Goal: Task Accomplishment & Management: Manage account settings

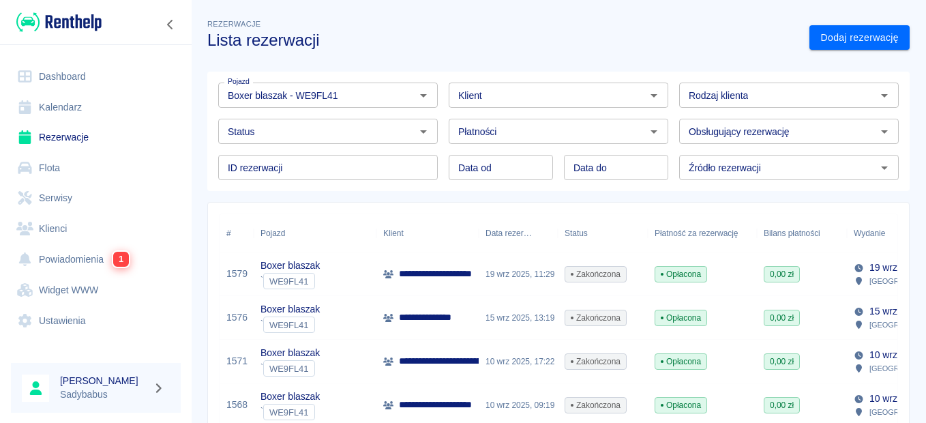
click at [136, 392] on p "Sadybabus" at bounding box center [103, 394] width 87 height 14
click at [151, 390] on icon "button" at bounding box center [159, 388] width 16 height 12
click at [73, 382] on div at bounding box center [463, 211] width 926 height 423
click at [52, 382] on div "[PERSON_NAME]" at bounding box center [96, 388] width 170 height 50
click at [57, 325] on link "Ustawienia" at bounding box center [96, 320] width 170 height 31
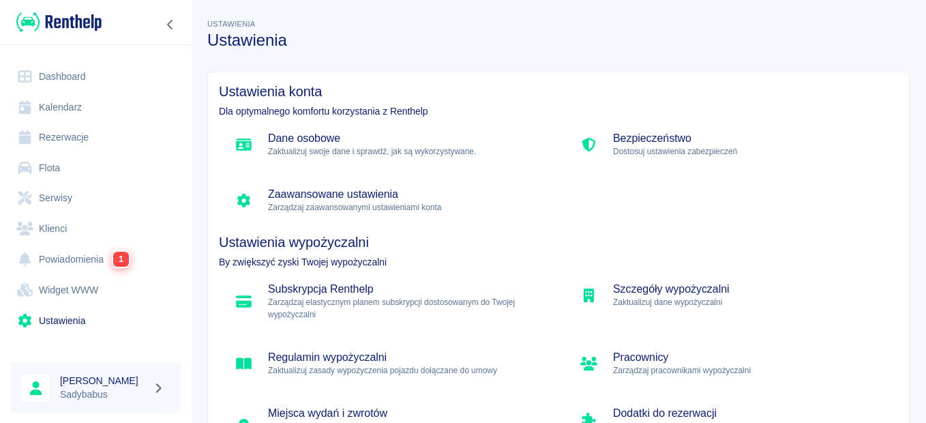
click at [361, 136] on h5 "Dane osobowe" at bounding box center [405, 139] width 274 height 14
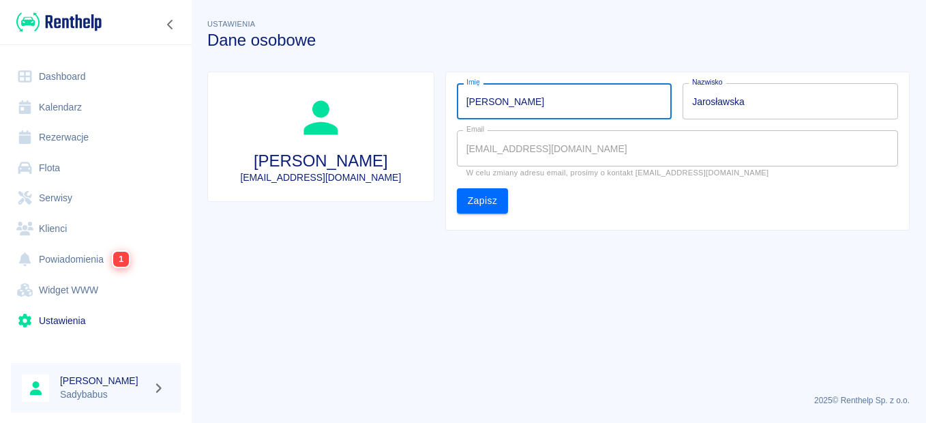
drag, startPoint x: 580, startPoint y: 98, endPoint x: 322, endPoint y: 102, distance: 257.7
click at [322, 102] on div "[PERSON_NAME] [EMAIL_ADDRESS][DOMAIN_NAME] Imię [PERSON_NAME] Nazwisko Jarosław…" at bounding box center [552, 146] width 713 height 170
type input "[PERSON_NAME]"
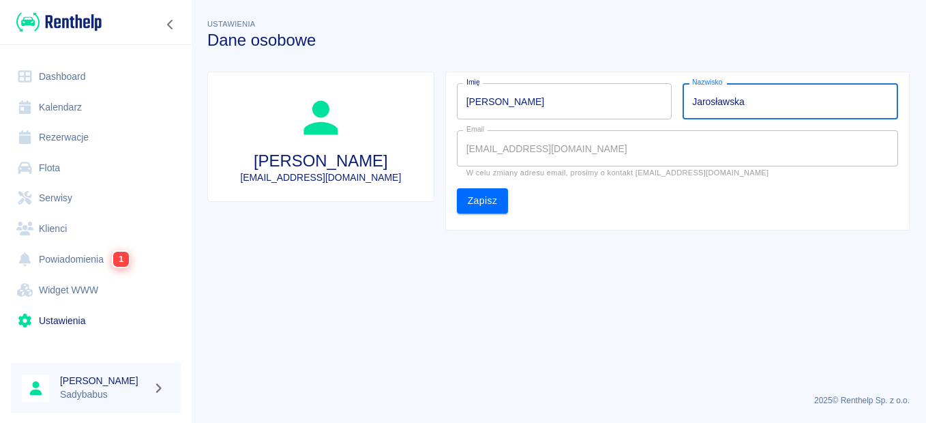
drag, startPoint x: 768, startPoint y: 112, endPoint x: 554, endPoint y: 105, distance: 214.2
click at [554, 105] on div "Imię [PERSON_NAME] Imię Nazwisko Jarosławska Nazwisko Email [EMAIL_ADDRESS][DOM…" at bounding box center [672, 142] width 452 height 141
type input "[PERSON_NAME]"
click at [578, 240] on main "Ustawienia Dane osobowe [PERSON_NAME] [EMAIL_ADDRESS][DOMAIN_NAME] Imię [PERSON…" at bounding box center [558, 199] width 735 height 367
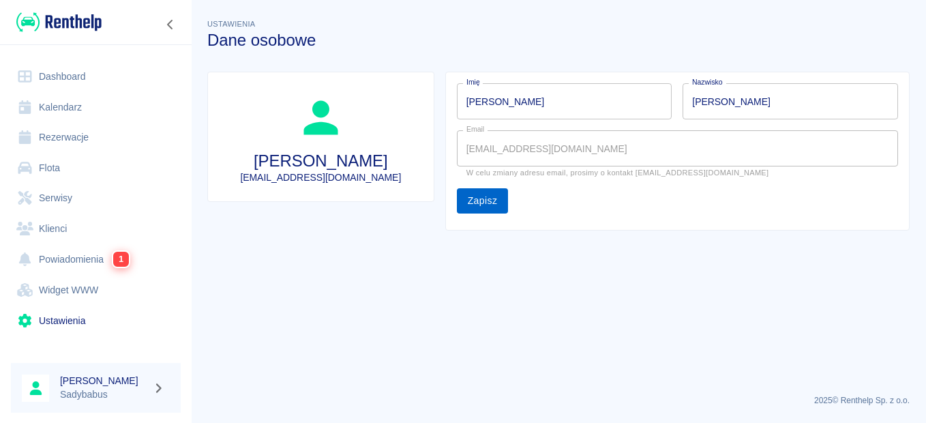
click at [485, 202] on button "Zapisz" at bounding box center [483, 200] width 52 height 25
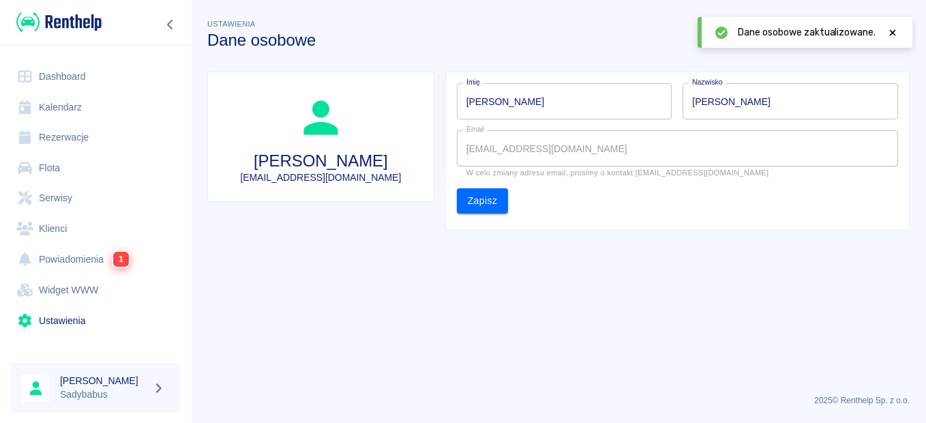
click at [90, 135] on link "Rezerwacje" at bounding box center [96, 137] width 170 height 31
